Goal: Task Accomplishment & Management: Manage account settings

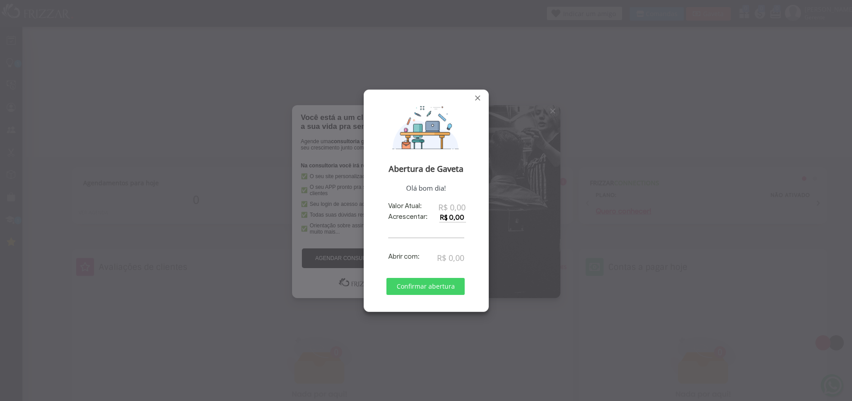
click at [436, 286] on span "Confirmar abertura" at bounding box center [426, 286] width 66 height 13
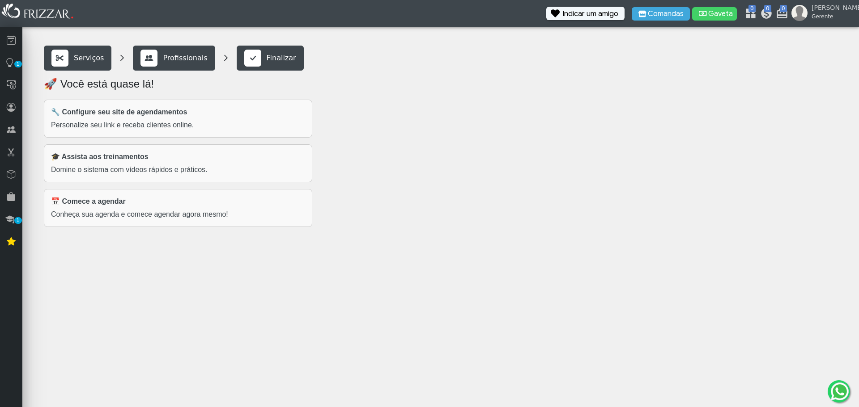
click at [267, 61] on p "Finalizar" at bounding box center [282, 58] width 30 height 11
click at [194, 201] on div "📅 Comece a agendar Conheça sua agenda e comece agendar agora mesmo!" at bounding box center [178, 208] width 268 height 38
click at [165, 112] on strong "🔧 Configure seu site de agendamentos" at bounding box center [119, 112] width 136 height 8
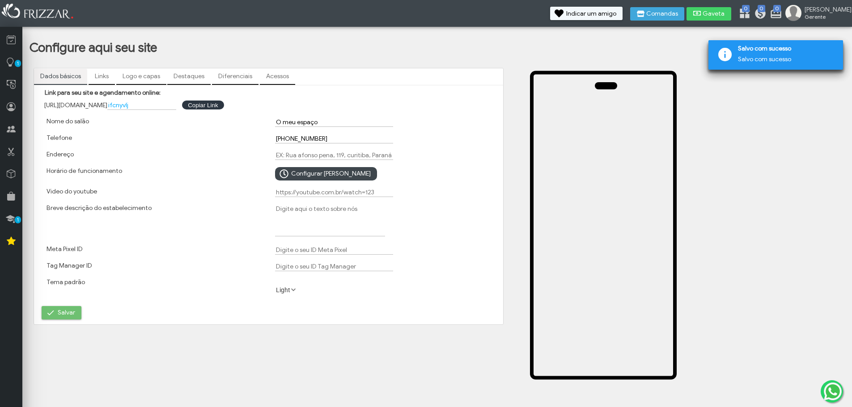
click at [72, 316] on span "Salvar" at bounding box center [66, 312] width 17 height 13
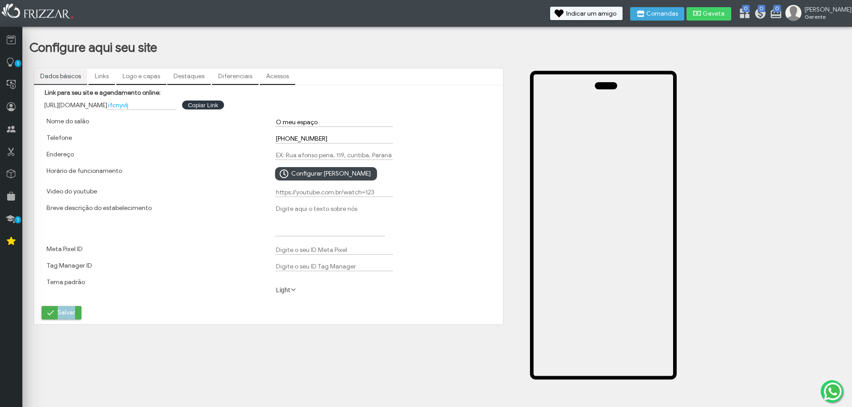
click at [202, 312] on form "https://app.frizzar.com.br/p/ifcnyvlj Link para seu site e agendamento online: …" at bounding box center [268, 205] width 457 height 232
click at [106, 76] on link "Links" at bounding box center [102, 76] width 26 height 15
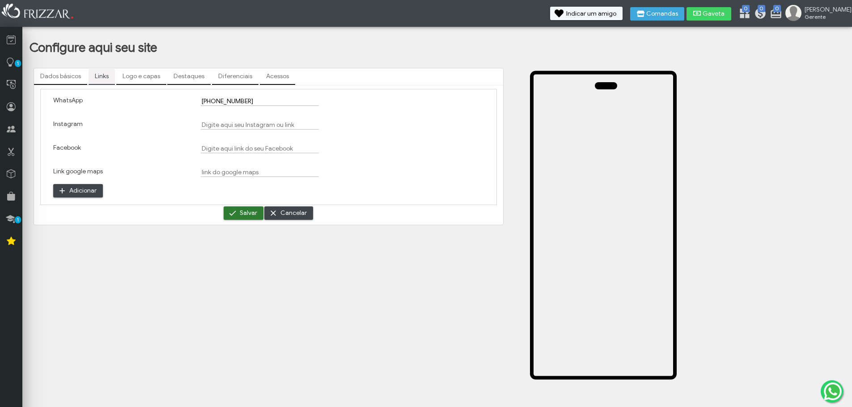
click at [248, 213] on span "Salvar" at bounding box center [248, 213] width 17 height 13
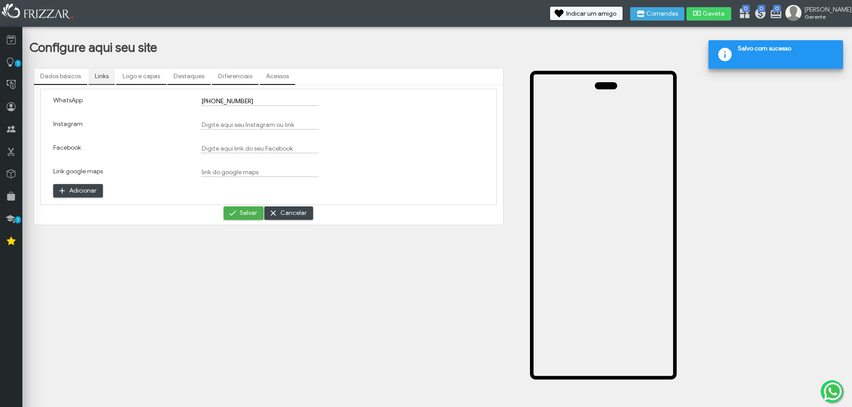
click at [142, 78] on link "Logo e capas" at bounding box center [141, 76] width 50 height 15
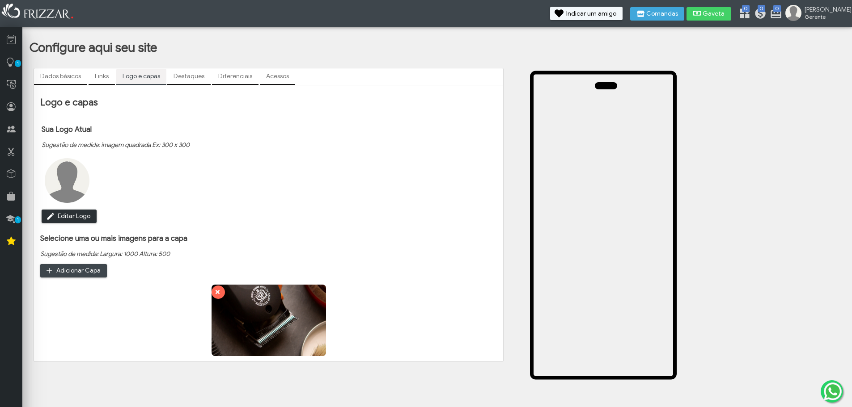
type input "C:\fakepath\qezk1xh0z4zd1.webp"
type input "C:\fakepath\qezk1xh0z4zd1-enhanced.png"
click at [188, 80] on link "Destaques" at bounding box center [188, 76] width 43 height 15
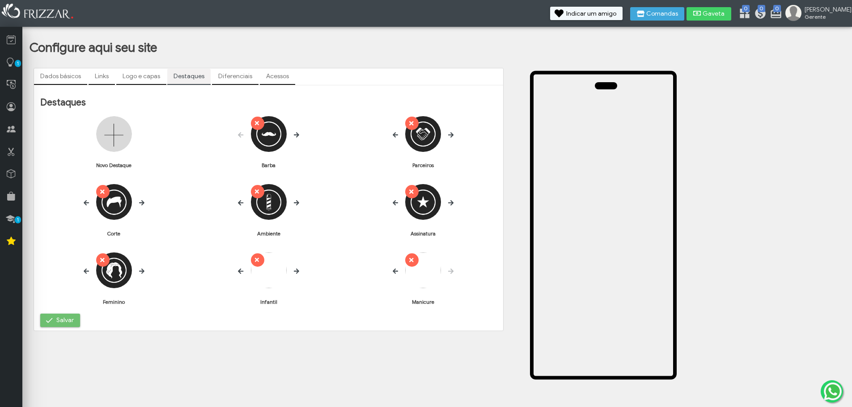
click at [75, 319] on button "Salvar" at bounding box center [60, 320] width 40 height 13
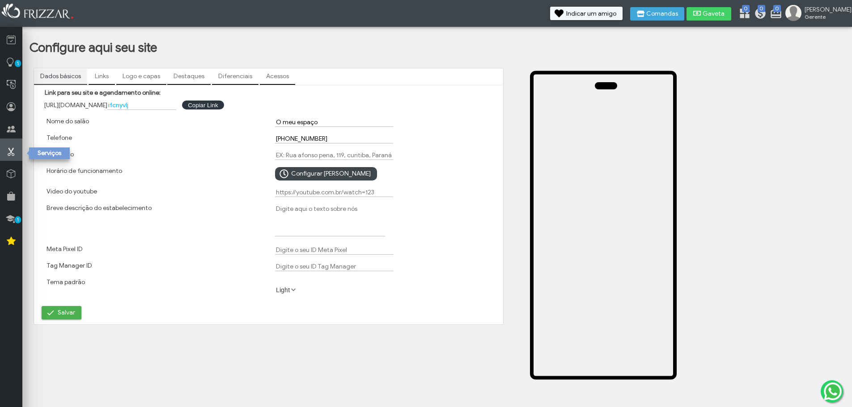
click at [13, 149] on icon at bounding box center [11, 151] width 9 height 11
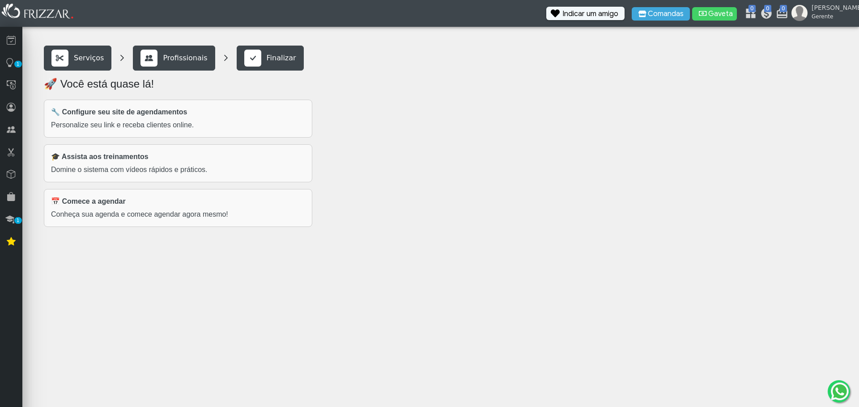
click at [183, 160] on div "🎓 Assista aos treinamentos Domine o sistema com vídeos rápidos e práticos." at bounding box center [178, 163] width 268 height 38
click at [177, 165] on p "Domine o sistema com vídeos rápidos e práticos." at bounding box center [178, 170] width 254 height 11
click at [258, 58] on div "Finalizar" at bounding box center [270, 58] width 52 height 17
click at [267, 59] on p "Finalizar" at bounding box center [282, 58] width 30 height 11
click at [136, 215] on p "Conheça sua agenda e comece agendar agora mesmo!" at bounding box center [178, 214] width 254 height 11
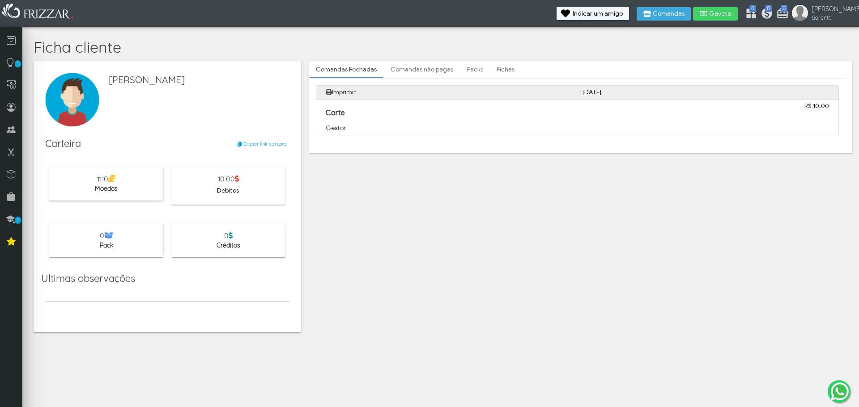
click at [115, 181] on icon at bounding box center [111, 178] width 7 height 7
click at [234, 179] on span "10.00" at bounding box center [228, 178] width 21 height 9
click at [234, 187] on span "Debitos" at bounding box center [228, 190] width 22 height 13
click at [13, 129] on icon at bounding box center [11, 129] width 9 height 11
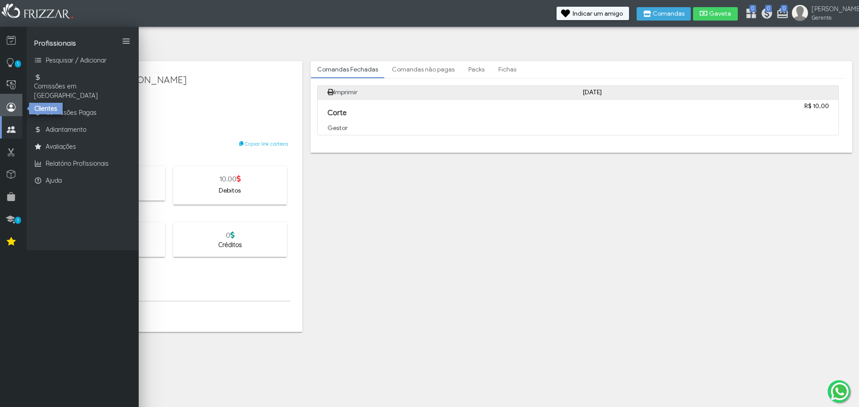
click at [15, 109] on icon at bounding box center [11, 107] width 9 height 11
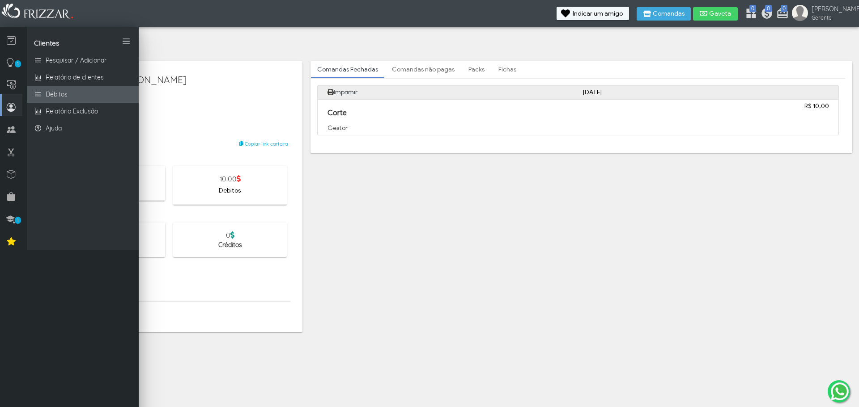
click at [92, 93] on link "Débitos" at bounding box center [83, 94] width 112 height 17
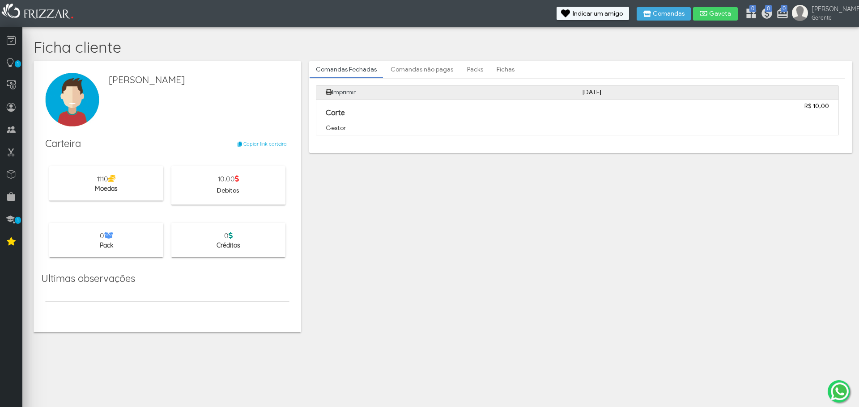
click at [225, 188] on span "Debitos" at bounding box center [228, 190] width 22 height 13
click at [425, 72] on link "Comandas não pagas" at bounding box center [421, 69] width 75 height 15
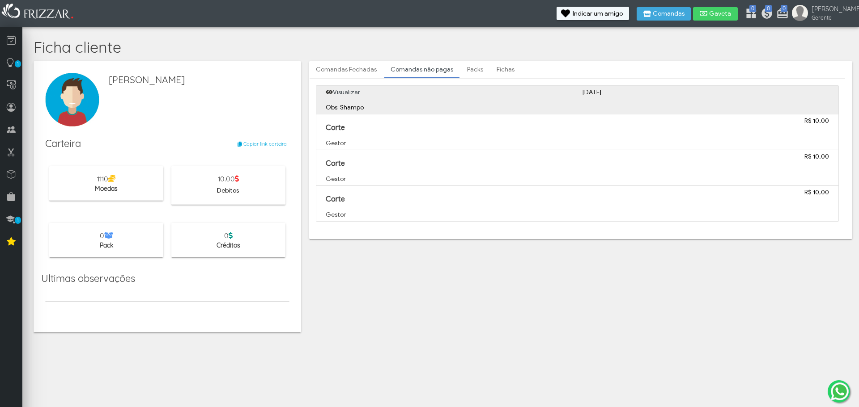
click at [530, 127] on p "Corte" at bounding box center [513, 128] width 375 height 9
click at [470, 70] on link "Packs" at bounding box center [475, 69] width 29 height 15
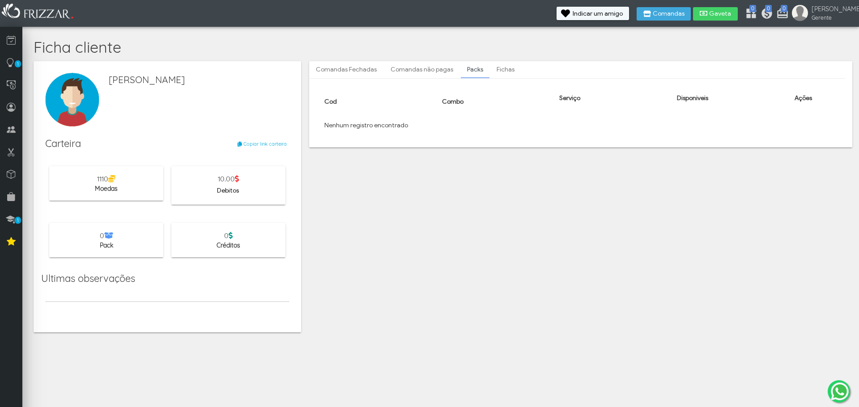
click at [500, 68] on link "Fichas" at bounding box center [505, 69] width 30 height 15
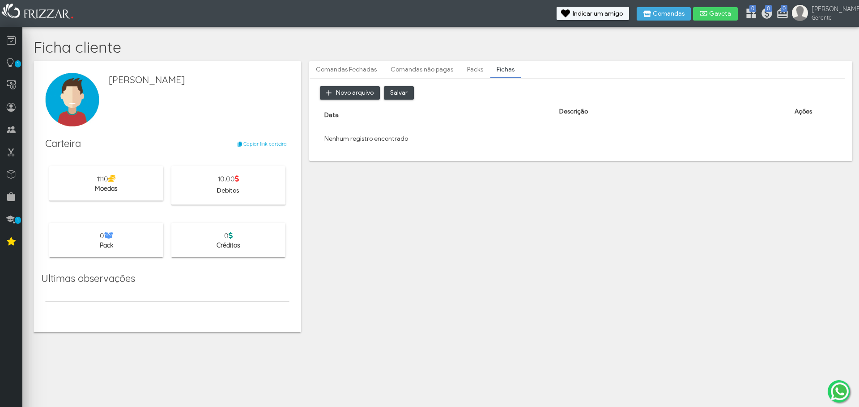
click at [430, 69] on link "Comandas não pagas" at bounding box center [421, 69] width 75 height 15
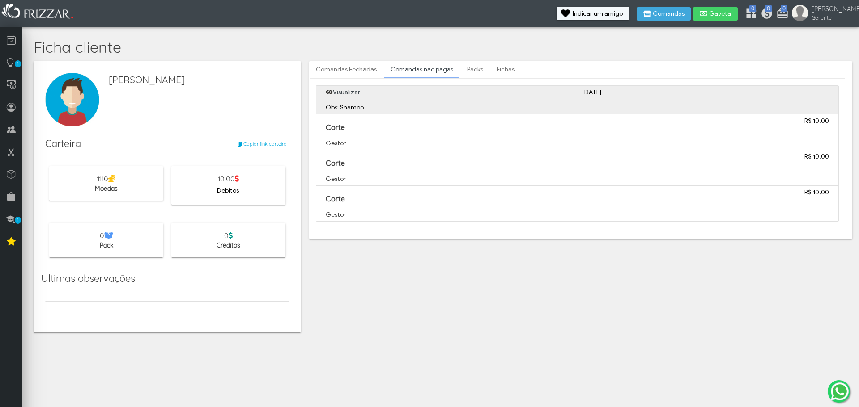
click at [810, 156] on strong "R$ 10,00" at bounding box center [816, 157] width 25 height 8
click at [812, 119] on strong "R$ 10,00" at bounding box center [816, 121] width 25 height 8
click at [809, 120] on strong "R$ 10,00" at bounding box center [816, 121] width 25 height 8
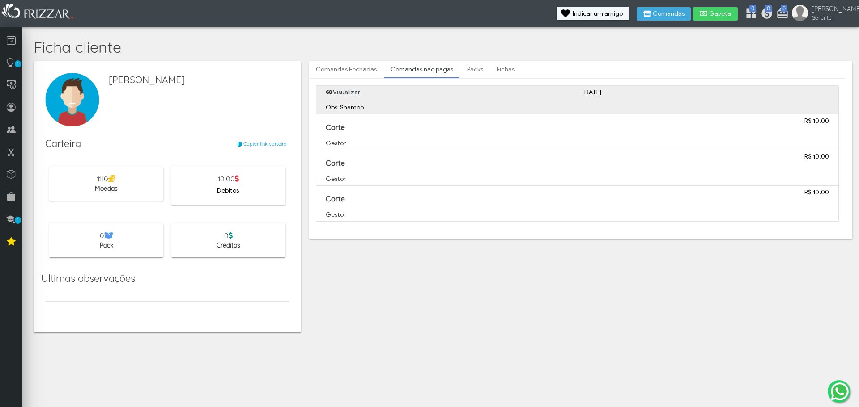
click at [809, 120] on strong "R$ 10,00" at bounding box center [816, 121] width 25 height 8
click at [348, 110] on p "Obs: Shampo" at bounding box center [577, 107] width 503 height 9
click at [348, 92] on link "Visualizar" at bounding box center [346, 93] width 27 height 8
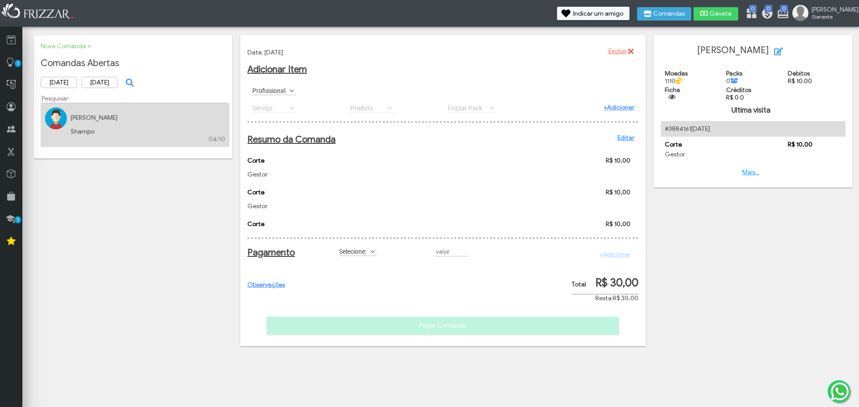
click at [622, 138] on link "Editar" at bounding box center [625, 138] width 17 height 8
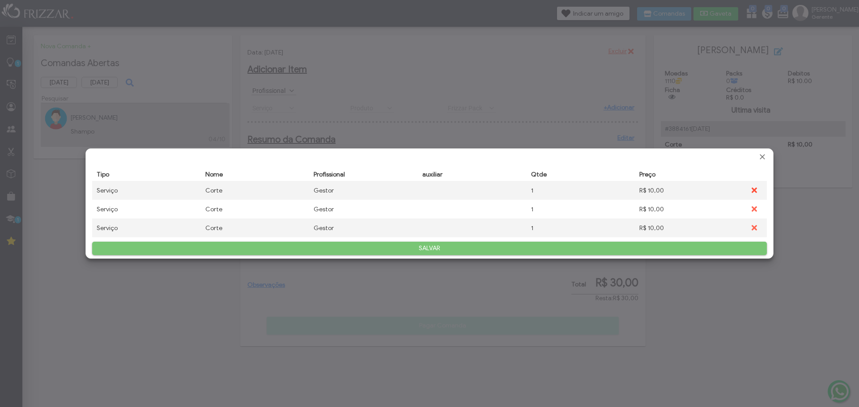
click at [754, 189] on icon "submit" at bounding box center [753, 190] width 7 height 9
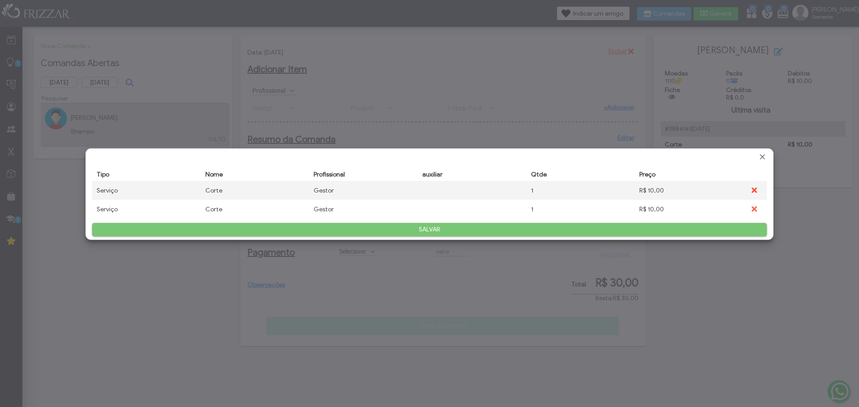
click at [752, 192] on icon "submit" at bounding box center [753, 190] width 5 height 5
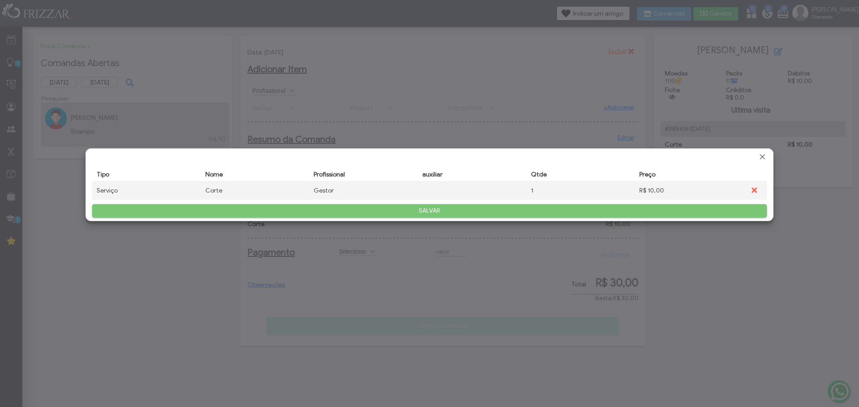
click at [433, 205] on span "SALVAR" at bounding box center [429, 210] width 662 height 13
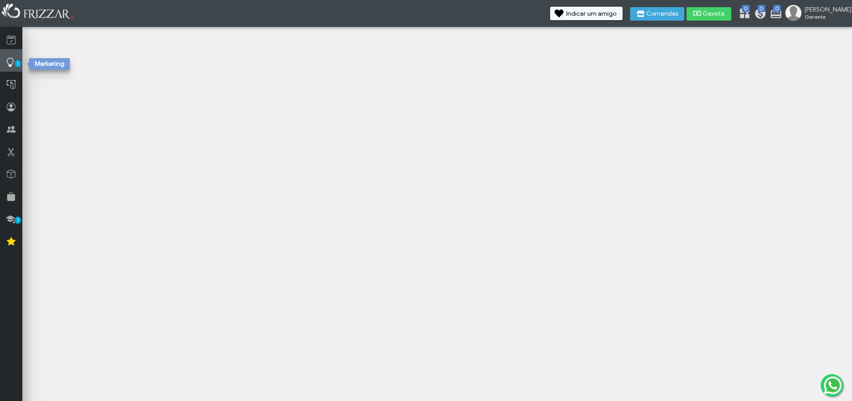
click at [13, 62] on icon at bounding box center [10, 62] width 9 height 11
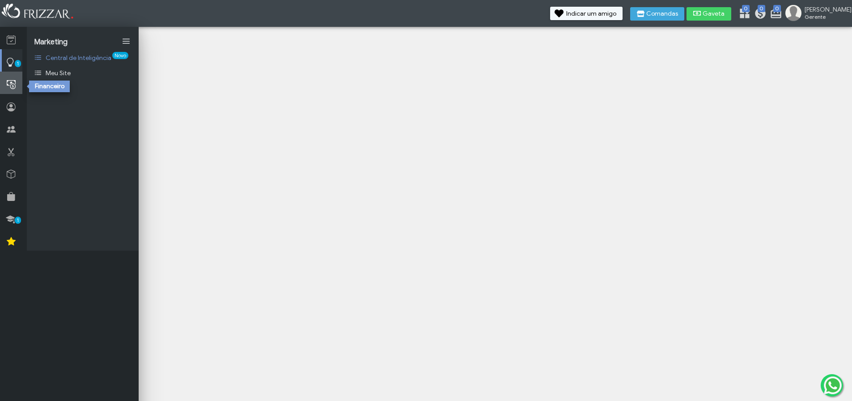
click at [18, 87] on link at bounding box center [11, 83] width 22 height 22
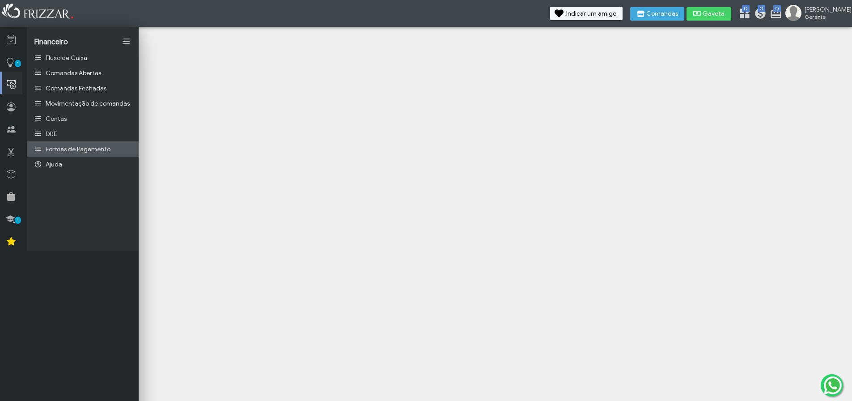
click at [98, 148] on span "Formas de Pagamento" at bounding box center [78, 149] width 65 height 8
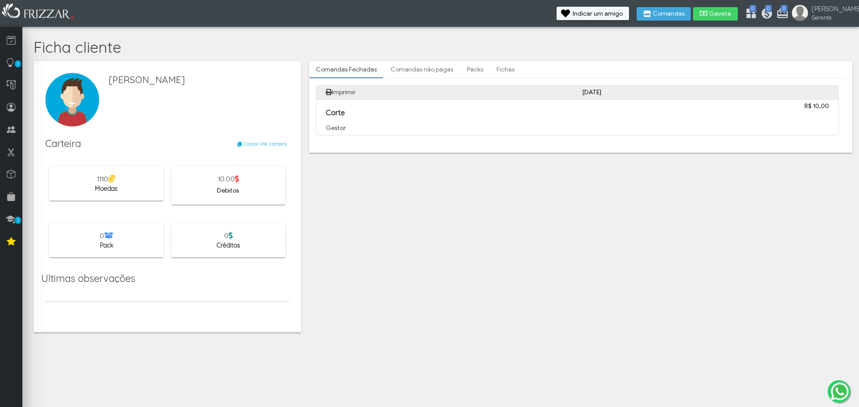
click at [237, 187] on span "Debitos" at bounding box center [228, 190] width 22 height 13
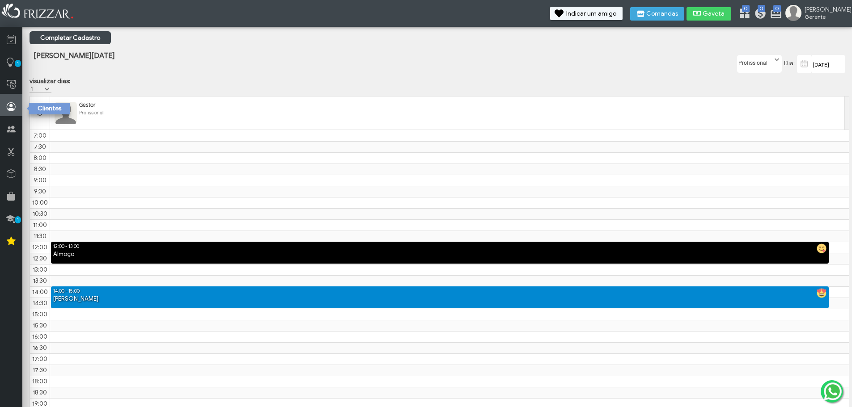
click at [14, 105] on icon at bounding box center [11, 107] width 9 height 11
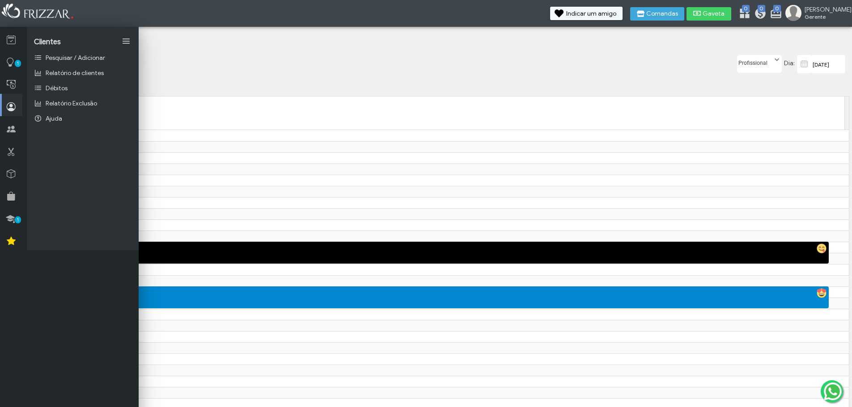
click at [258, 69] on div "[PERSON_NAME][DATE]" at bounding box center [304, 63] width 545 height 47
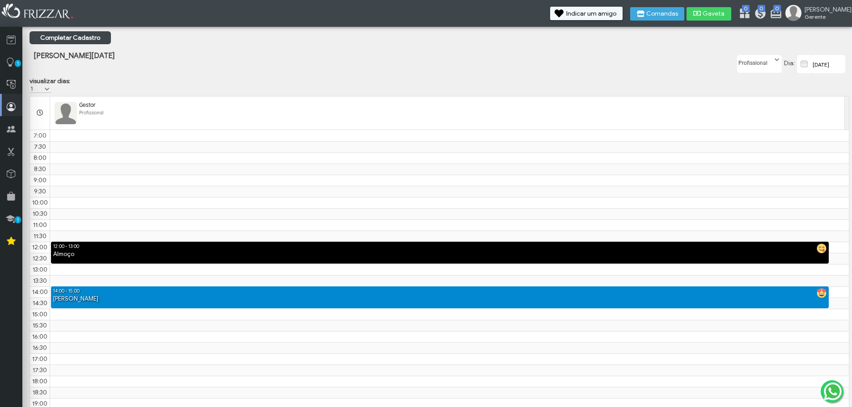
click at [42, 88] on span at bounding box center [46, 89] width 9 height 9
click at [36, 159] on li "4" at bounding box center [44, 153] width 28 height 13
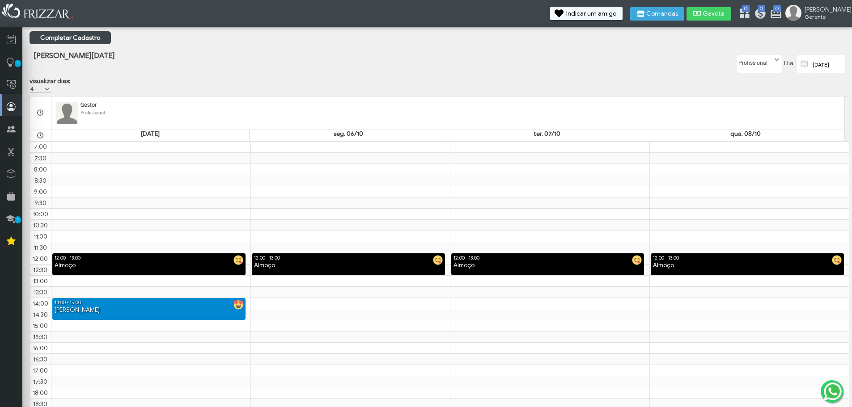
click at [53, 88] on div "visualizar dias: Dias 1 2 3 4 5 6 7 4" at bounding box center [50, 85] width 41 height 16
click at [48, 88] on span at bounding box center [46, 89] width 9 height 9
click at [37, 166] on li "5" at bounding box center [44, 167] width 28 height 13
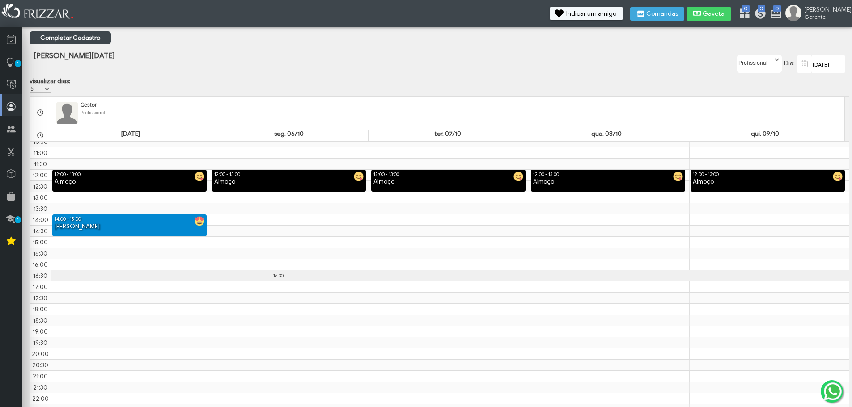
scroll to position [0, 0]
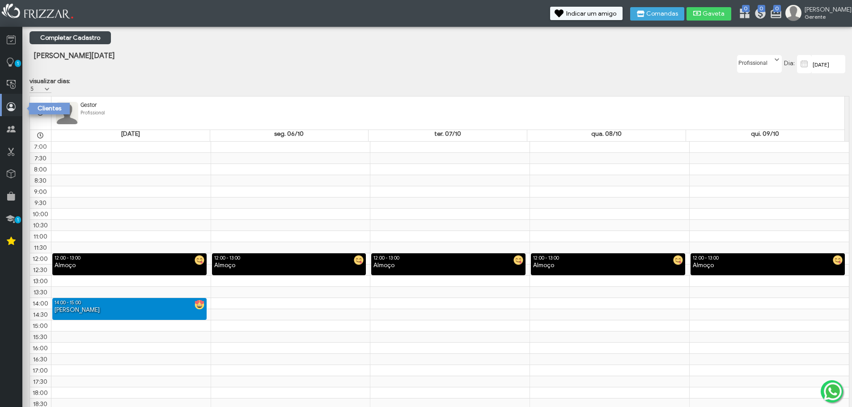
click at [10, 104] on icon at bounding box center [11, 107] width 9 height 11
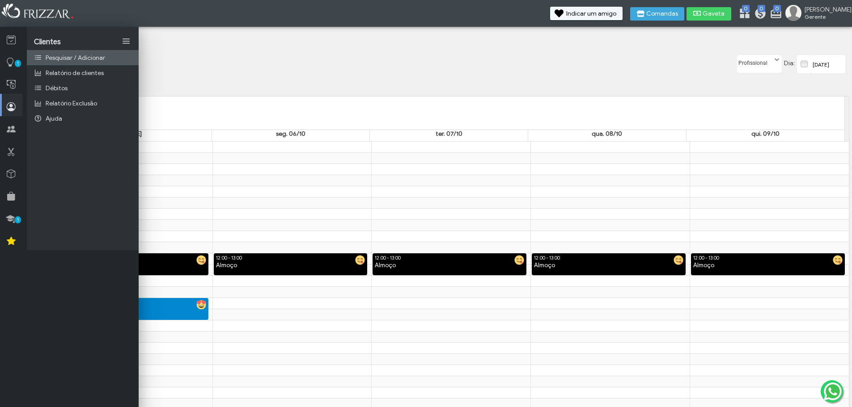
click at [71, 52] on link "Pesquisar / Adicionar" at bounding box center [83, 57] width 112 height 15
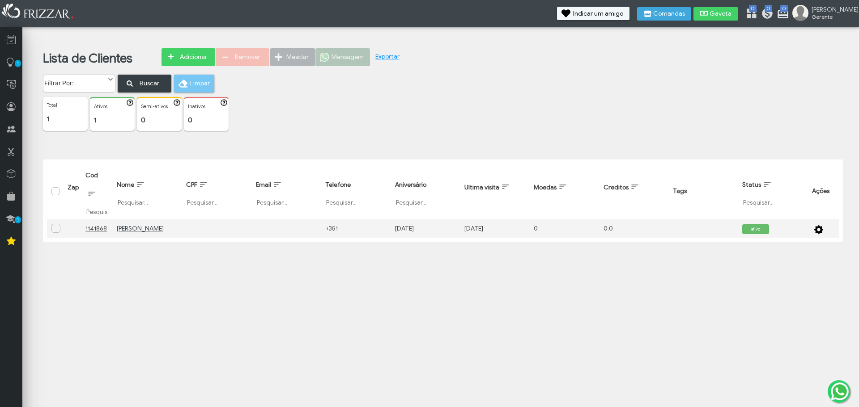
click at [785, 16] on icon at bounding box center [780, 11] width 9 height 9
click at [770, 12] on icon at bounding box center [765, 11] width 9 height 9
click at [754, 14] on icon at bounding box center [749, 11] width 9 height 9
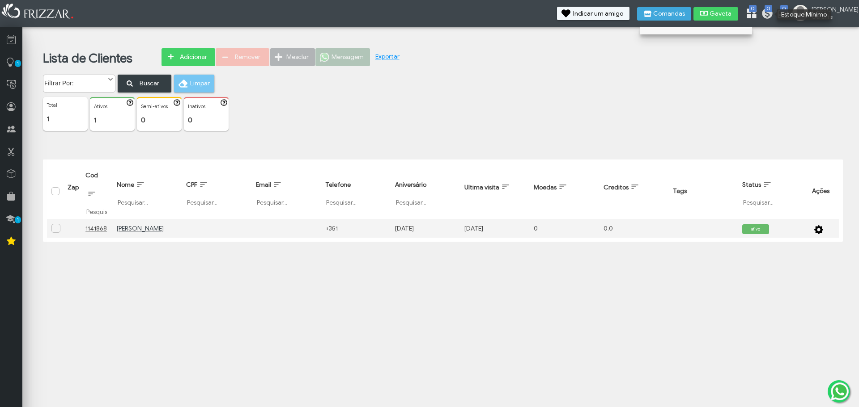
click at [754, 14] on icon at bounding box center [749, 11] width 9 height 9
